Goal: Transaction & Acquisition: Purchase product/service

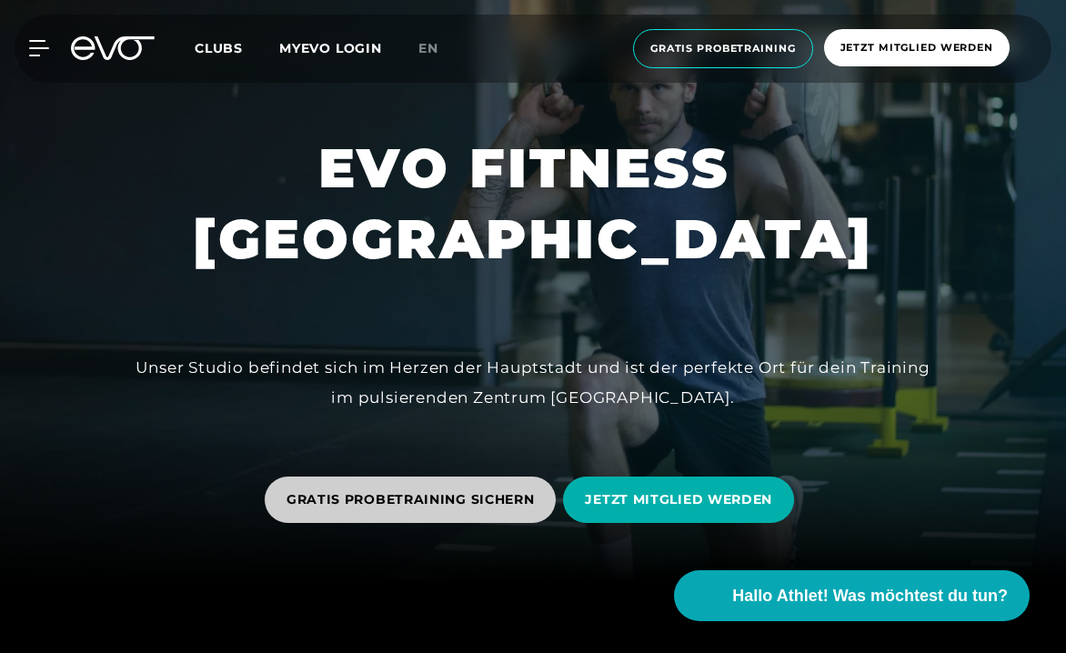
scroll to position [159, 0]
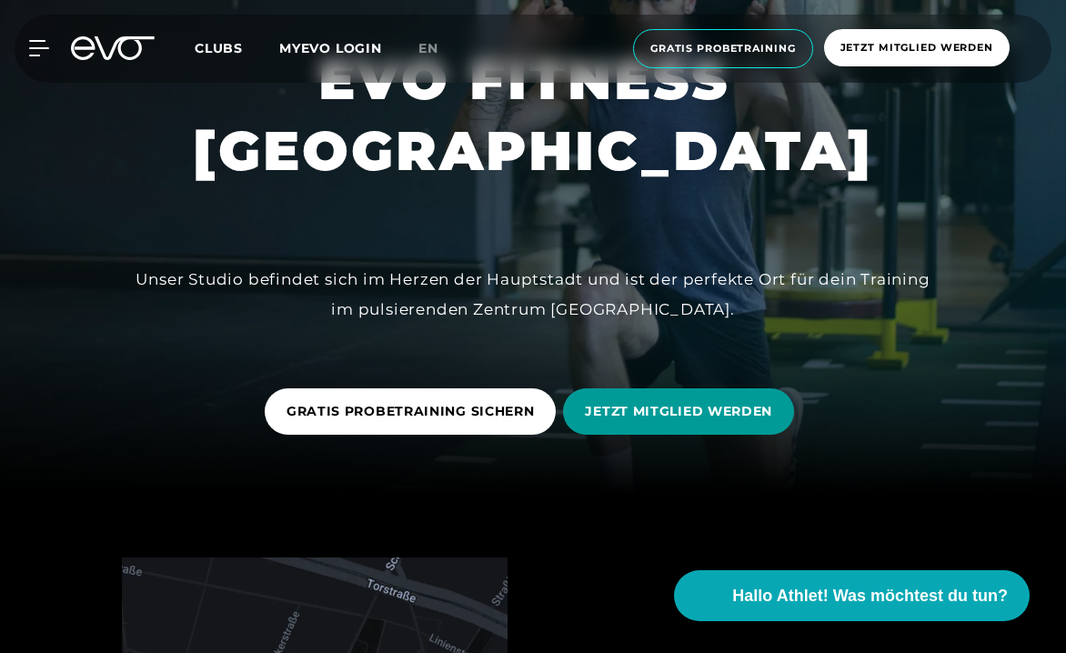
click at [620, 398] on span "JETZT MITGLIED WERDEN" at bounding box center [678, 411] width 231 height 46
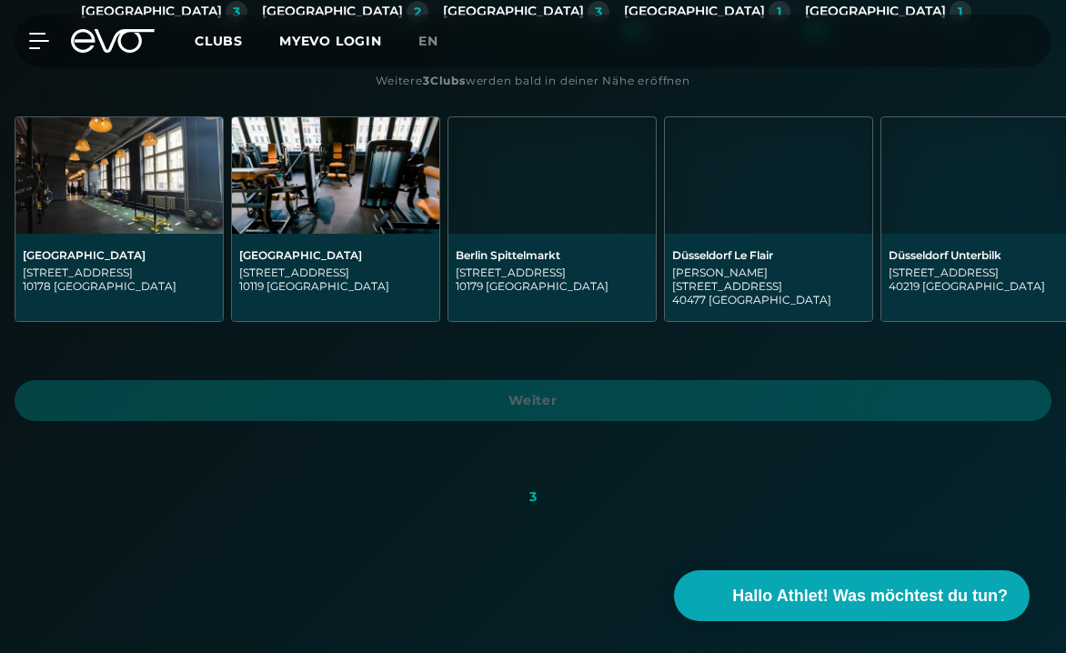
scroll to position [501, 0]
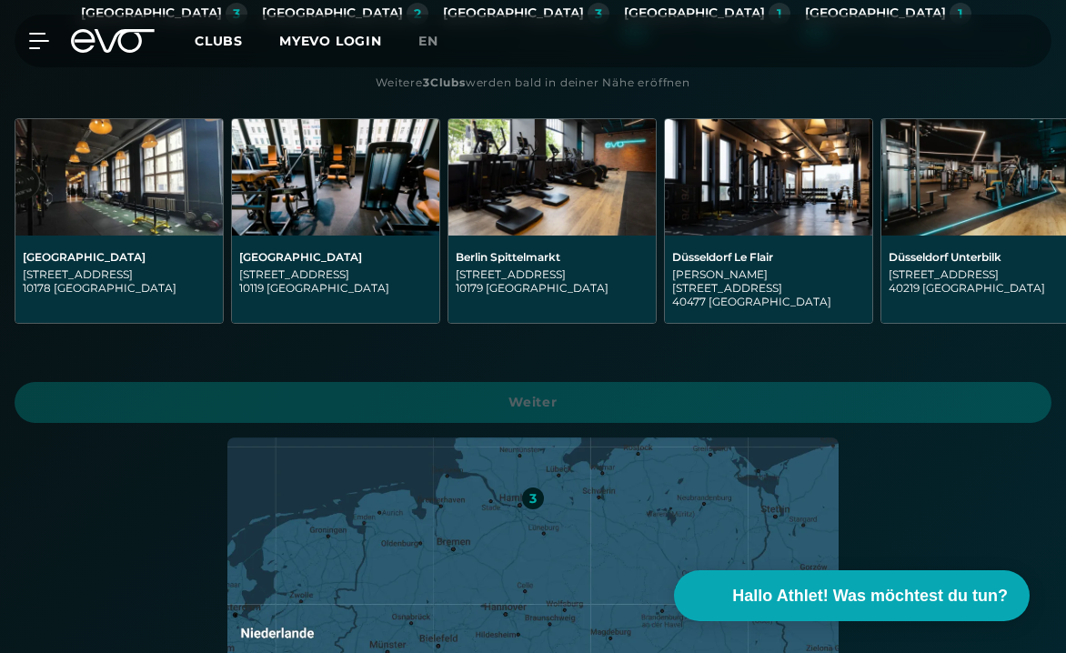
click at [359, 222] on img at bounding box center [335, 177] width 207 height 116
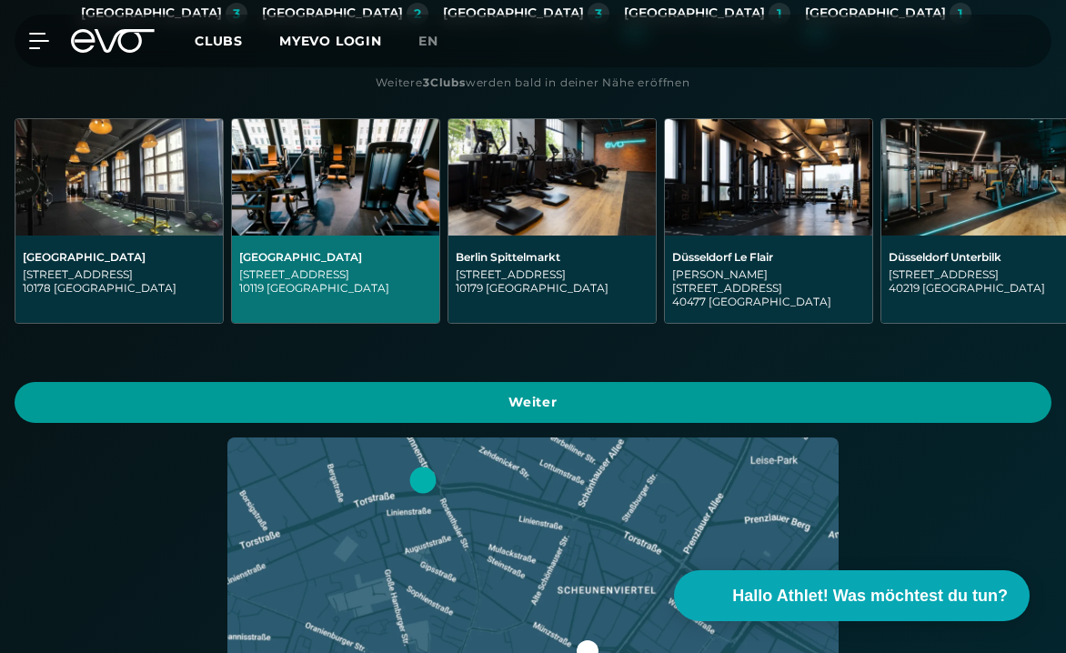
click at [433, 393] on span "Weiter" at bounding box center [532, 402] width 993 height 19
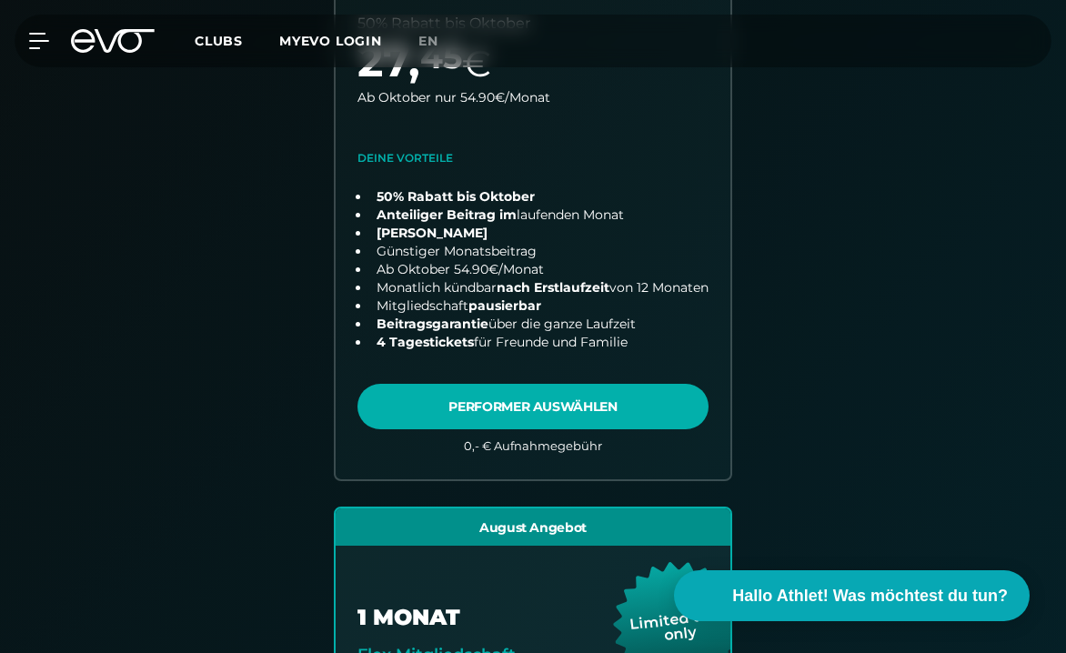
scroll to position [625, 0]
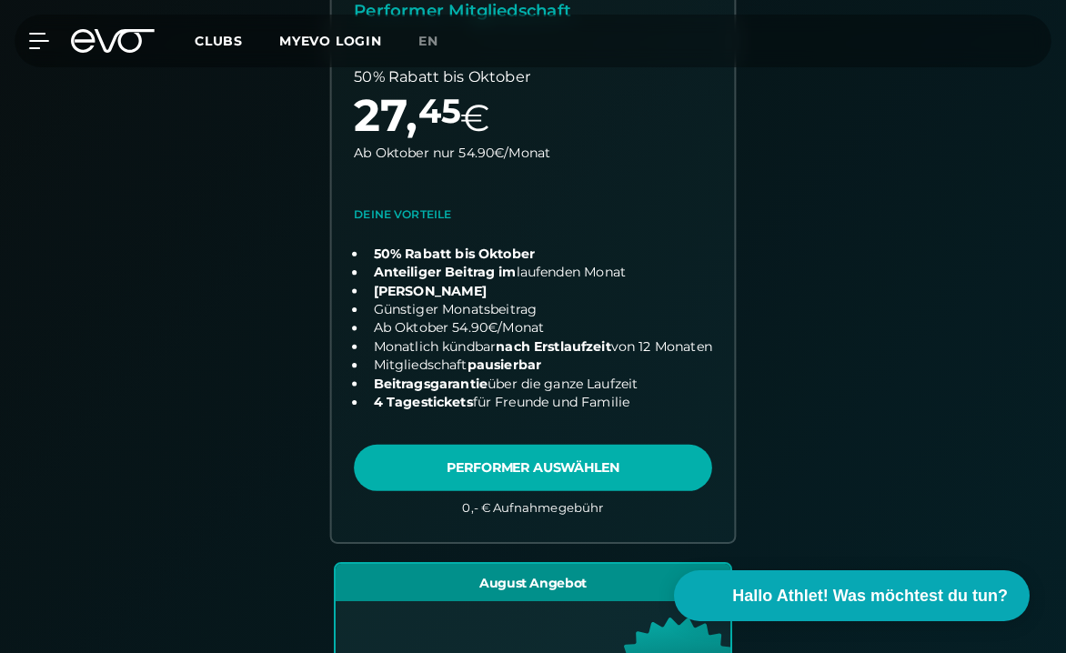
click at [455, 236] on link "choose plan" at bounding box center [533, 220] width 403 height 642
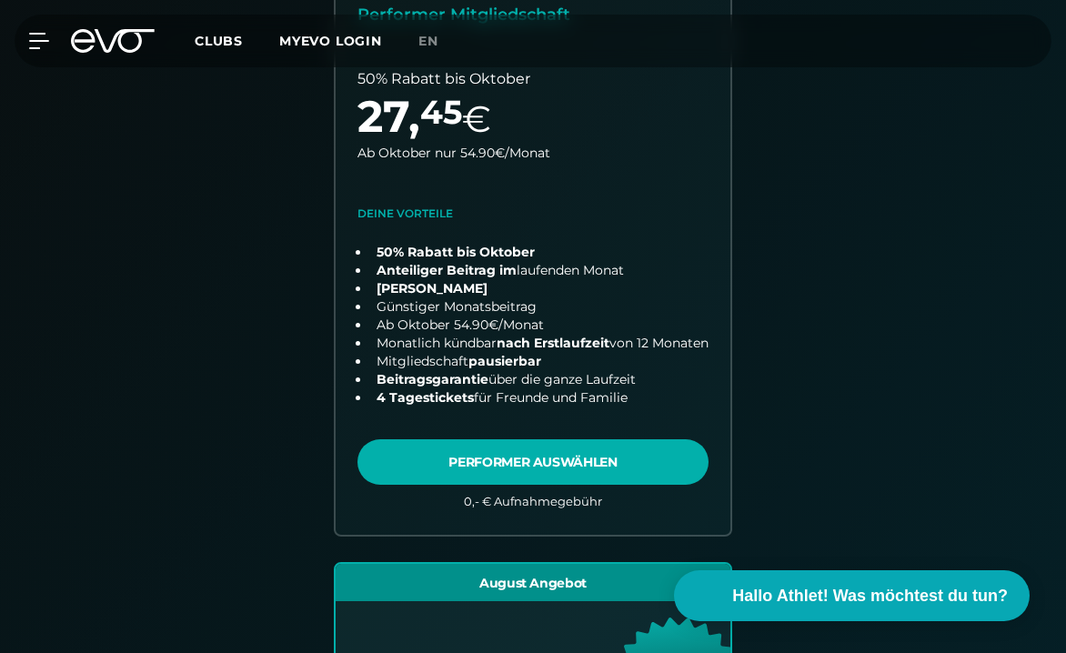
click at [275, 337] on div "12 MONATE Performer Mitgliedschaft 50% Rabatt bis [DATE] € Ab Oktober nur 54.90…" at bounding box center [532, 581] width 931 height 1355
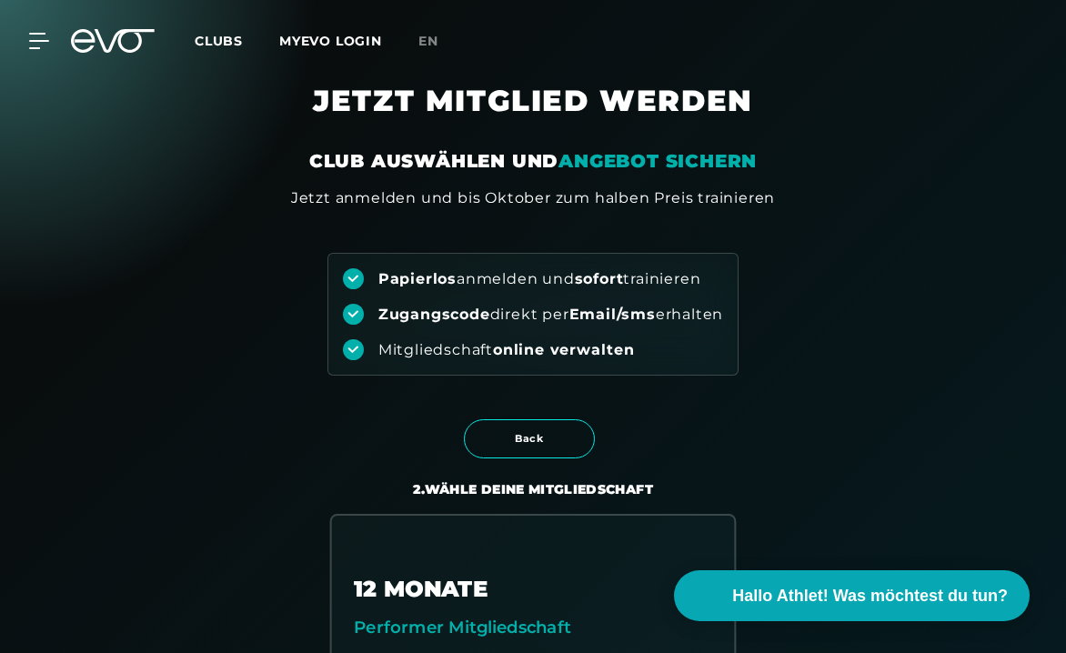
scroll to position [0, 0]
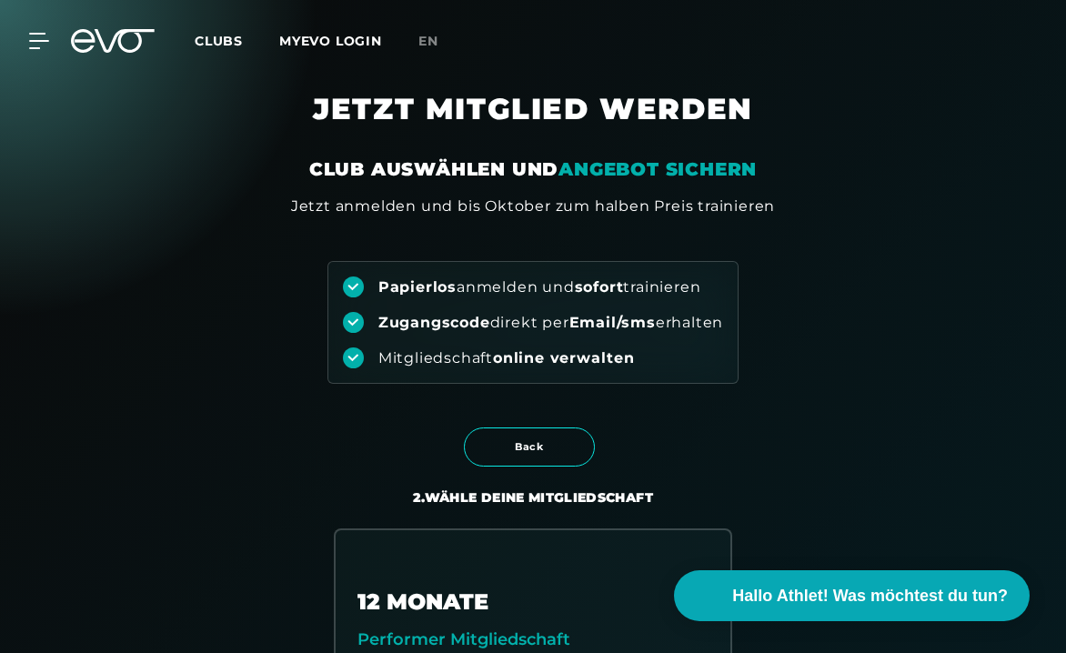
click at [114, 43] on icon at bounding box center [125, 41] width 60 height 24
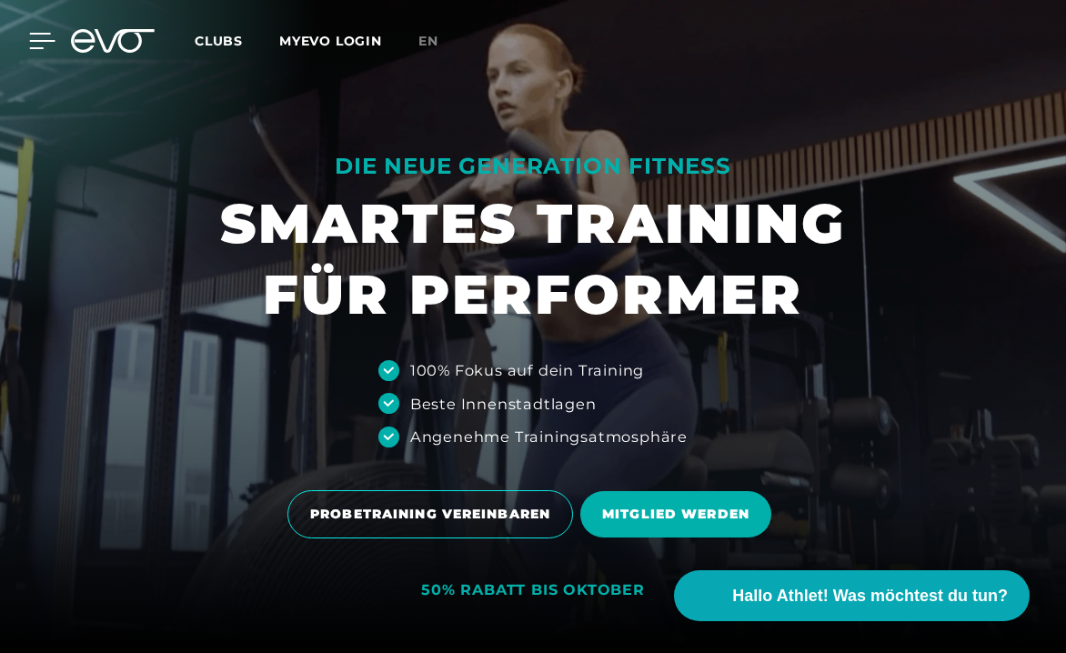
click at [40, 43] on icon at bounding box center [42, 41] width 26 height 16
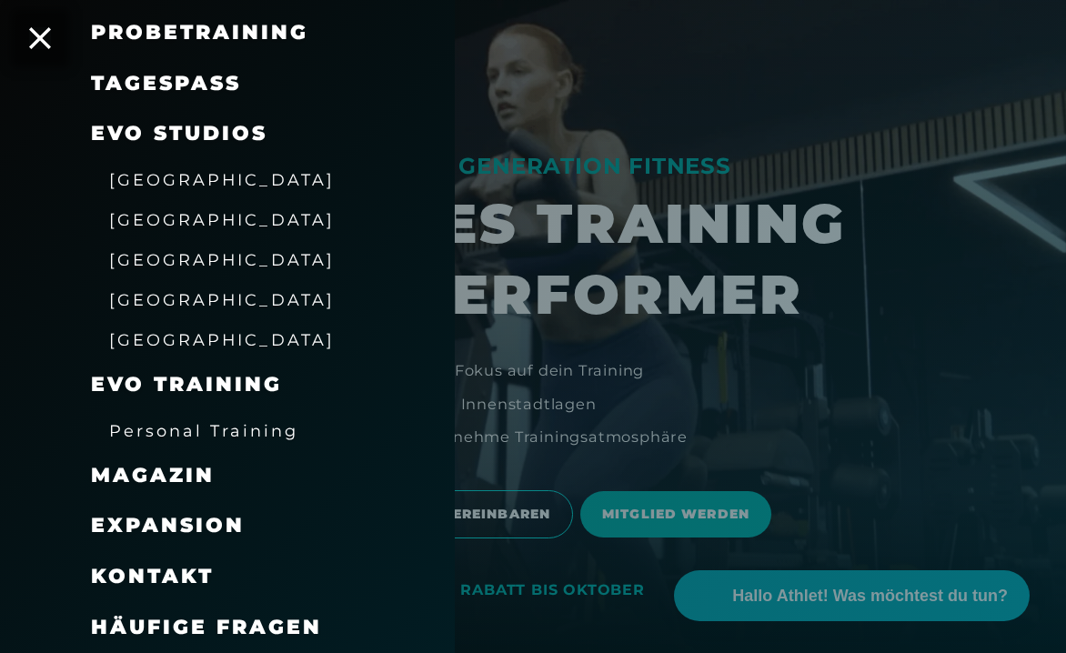
scroll to position [4, 0]
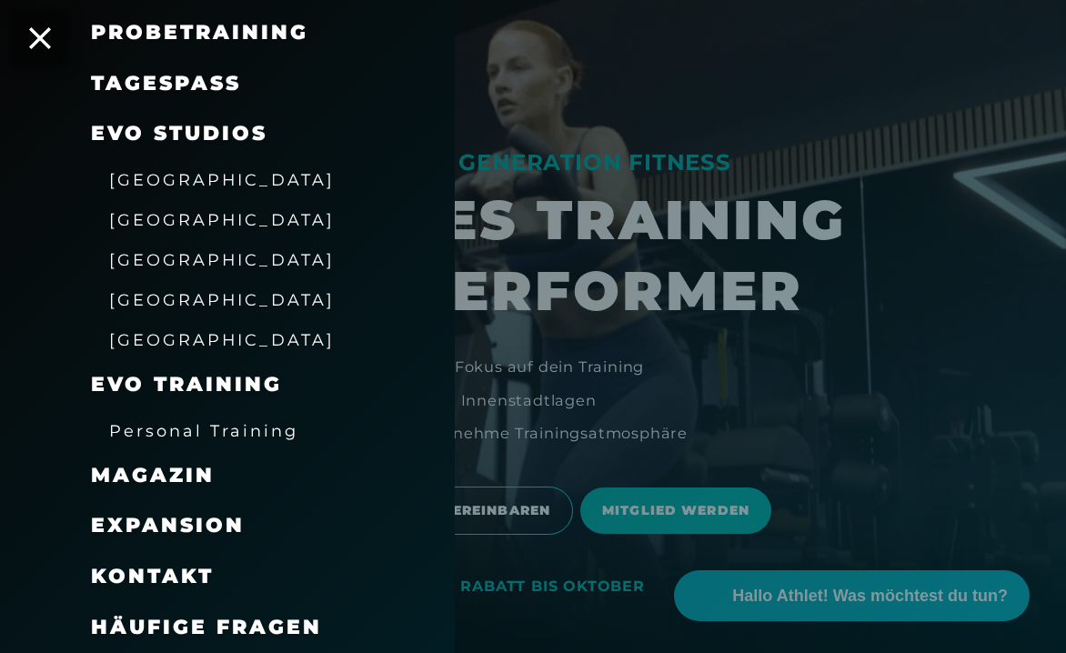
click at [166, 437] on span "Personal Training" at bounding box center [203, 430] width 189 height 19
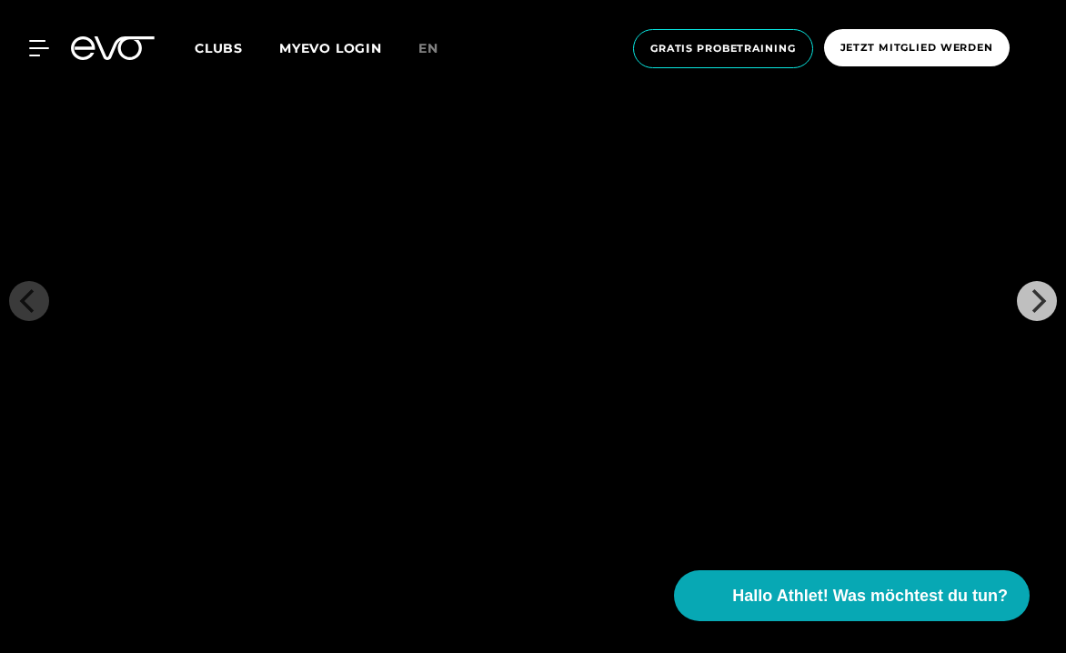
scroll to position [2859, 0]
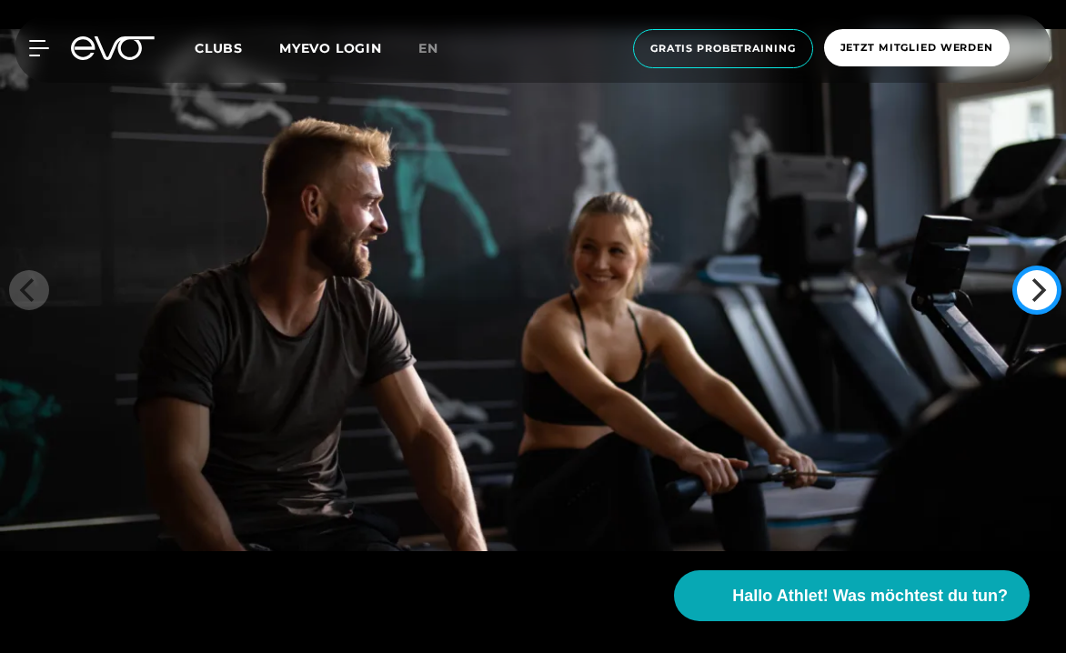
click at [1040, 278] on icon "Next" at bounding box center [1037, 290] width 24 height 24
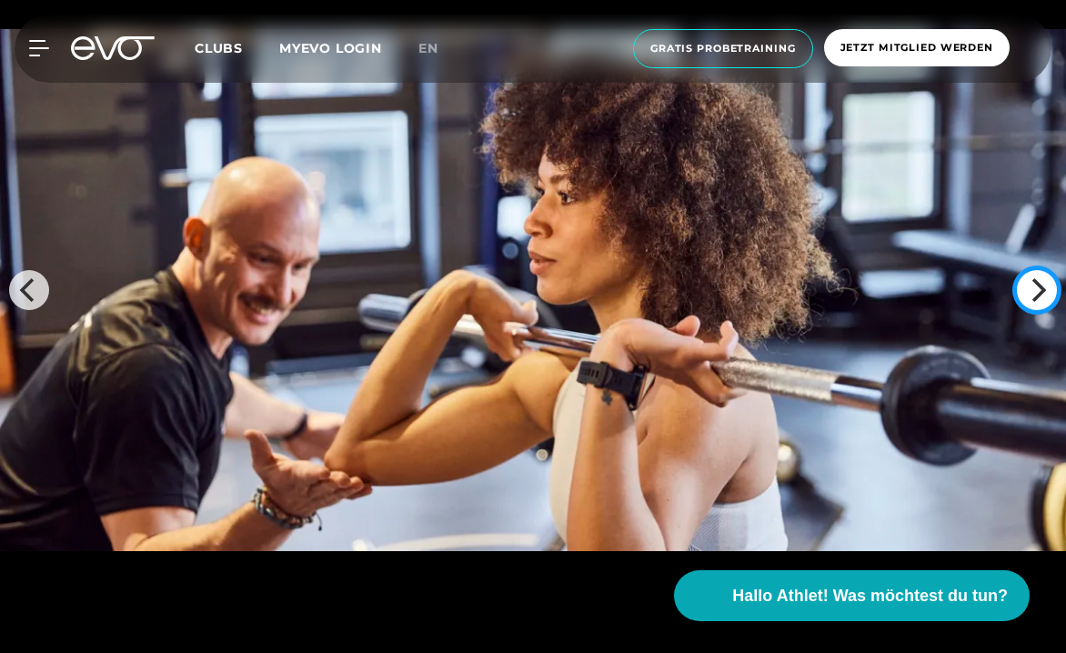
click at [1040, 278] on icon "Next" at bounding box center [1037, 290] width 24 height 24
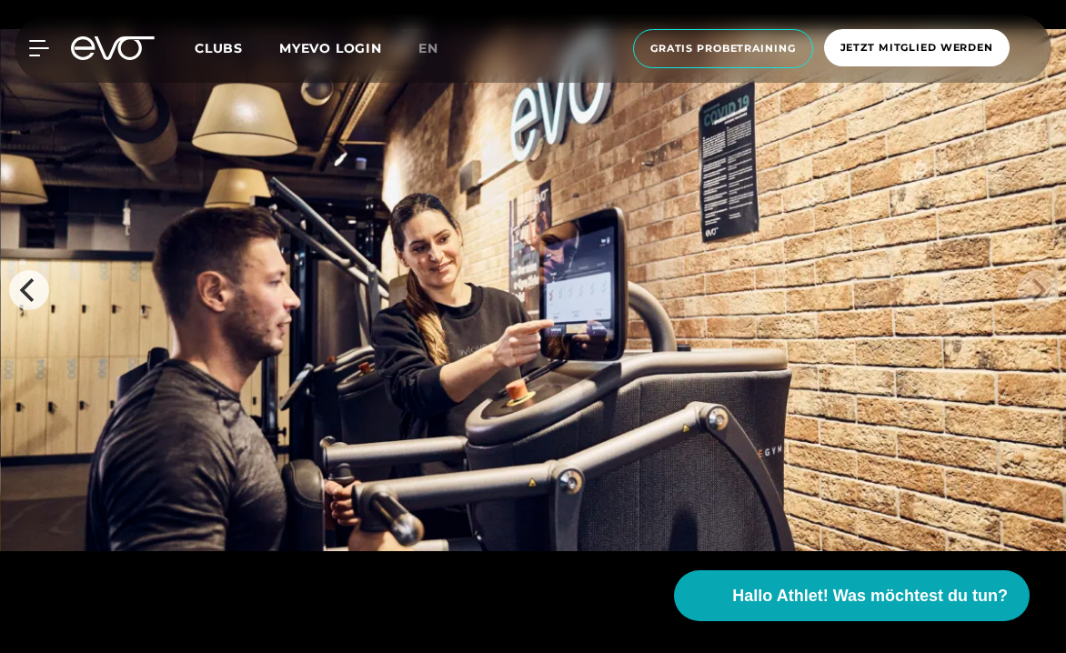
click at [1040, 240] on img at bounding box center [534, 290] width 1066 height 522
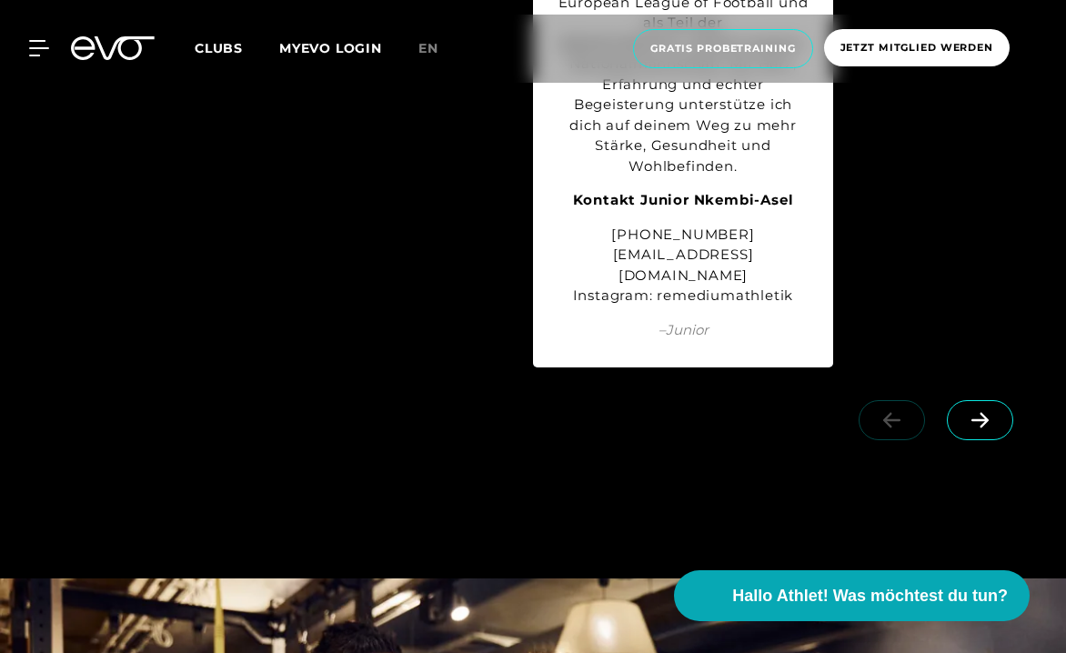
scroll to position [6932, 0]
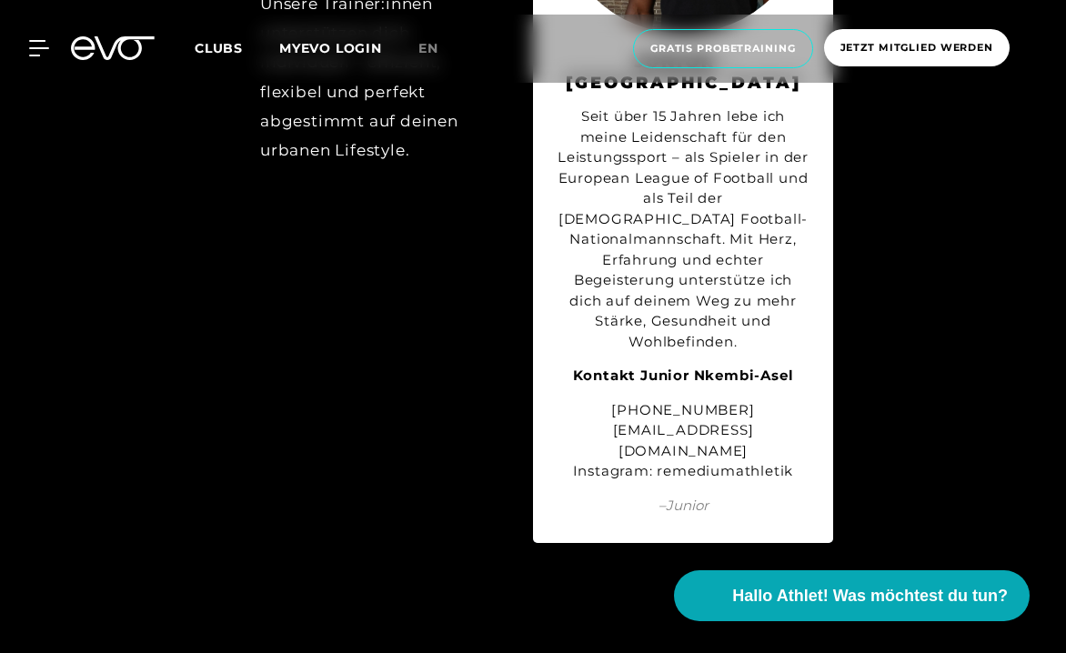
click at [90, 51] on icon at bounding box center [113, 48] width 84 height 24
